Goal: Information Seeking & Learning: Learn about a topic

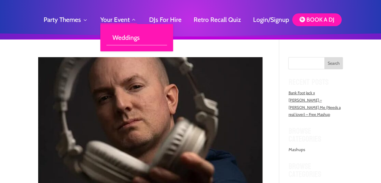
click at [126, 18] on link "Your Event 3" at bounding box center [118, 20] width 37 height 8
click at [126, 39] on link "Weddings" at bounding box center [136, 37] width 61 height 15
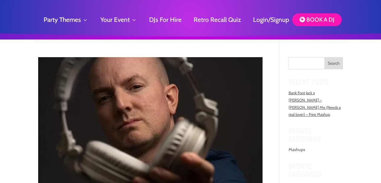
drag, startPoint x: 378, startPoint y: 36, endPoint x: 379, endPoint y: 27, distance: 9.4
click at [379, 27] on div "Party Themes 3 90’s Dance Party 90’s 00’s Trance Classics Retro Ibiza Classics …" at bounding box center [190, 19] width 381 height 39
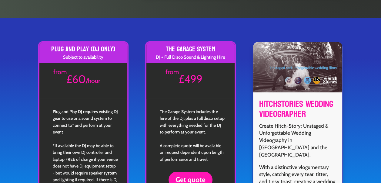
scroll to position [1042, 0]
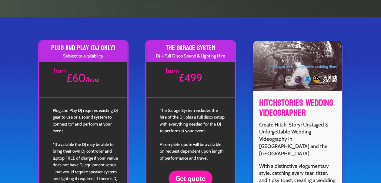
drag, startPoint x: 381, startPoint y: 151, endPoint x: 377, endPoint y: 162, distance: 11.5
click at [377, 162] on div "Plug and Play (DJ only) Subject to availability from £60 / hour Plug and Play D…" at bounding box center [190, 136] width 381 height 238
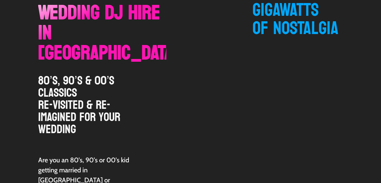
scroll to position [0, 0]
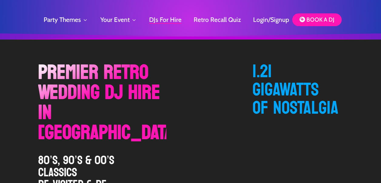
click at [168, 18] on link "DJs For Hire" at bounding box center [165, 20] width 32 height 8
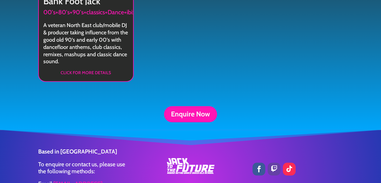
scroll to position [141, 0]
